Goal: Check status: Check status

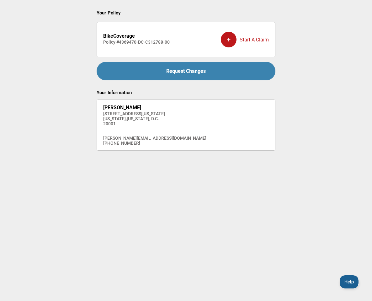
click at [136, 41] on h4 "Policy # 4369470-DC-C312788-00" at bounding box center [136, 42] width 66 height 5
drag, startPoint x: 136, startPoint y: 41, endPoint x: 164, endPoint y: 37, distance: 28.5
click at [164, 37] on div "BikeCoverage Policy # 4369470-DC-C312788-00" at bounding box center [136, 40] width 66 height 22
click at [164, 37] on h2 "BikeCoverage" at bounding box center [136, 36] width 66 height 6
drag, startPoint x: 164, startPoint y: 37, endPoint x: 152, endPoint y: 50, distance: 17.5
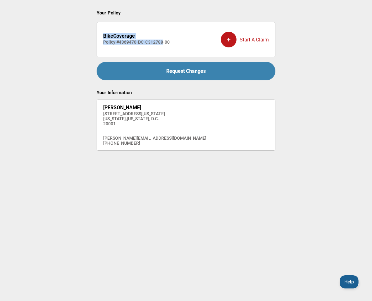
click at [152, 50] on div "BikeCoverage Policy # 4369470-DC-C312788-00" at bounding box center [136, 40] width 66 height 22
drag, startPoint x: 152, startPoint y: 50, endPoint x: 149, endPoint y: 47, distance: 4.0
click at [149, 47] on div "BikeCoverage Policy # 4369470-DC-C312788-00" at bounding box center [136, 40] width 66 height 22
drag, startPoint x: 149, startPoint y: 47, endPoint x: 132, endPoint y: 42, distance: 17.7
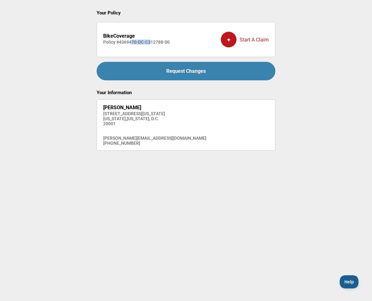
click at [132, 42] on div "BikeCoverage Policy # 4369470-DC-C312788-00" at bounding box center [136, 40] width 66 height 22
click at [132, 42] on h4 "Policy # 4369470-DC-C312788-00" at bounding box center [136, 42] width 66 height 5
drag, startPoint x: 132, startPoint y: 42, endPoint x: 122, endPoint y: 41, distance: 10.4
click at [122, 41] on h4 "Policy # 4369470-DC-C312788-00" at bounding box center [136, 42] width 66 height 5
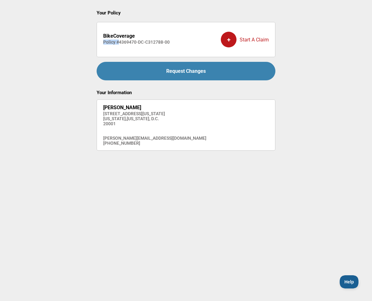
click at [122, 41] on h4 "Policy # 4369470-DC-C312788-00" at bounding box center [136, 42] width 66 height 5
click at [126, 39] on strong "BikeCoverage" at bounding box center [119, 36] width 32 height 6
click at [2, 2] on main "Your Policy BikeCoverage Policy # 4369470-DC-C312788-00 + Start A Claim Request…" at bounding box center [186, 136] width 372 height 272
